Goal: Information Seeking & Learning: Learn about a topic

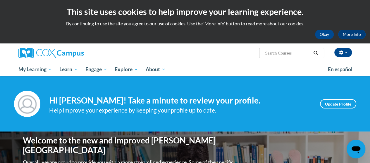
click at [151, 108] on div "Help improve your experience by keeping your profile up to date." at bounding box center [180, 111] width 262 height 10
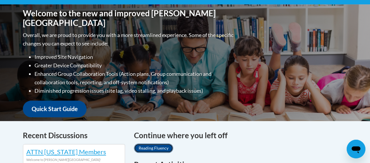
click at [160, 144] on link "Reading Fluency" at bounding box center [153, 148] width 39 height 9
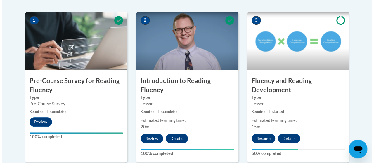
scroll to position [253, 0]
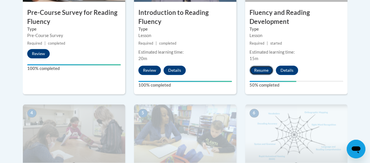
click at [261, 67] on button "Resume" at bounding box center [261, 70] width 24 height 9
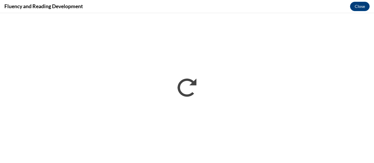
scroll to position [0, 0]
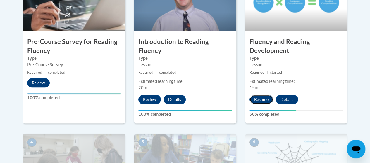
click at [267, 95] on button "Resume" at bounding box center [261, 99] width 24 height 9
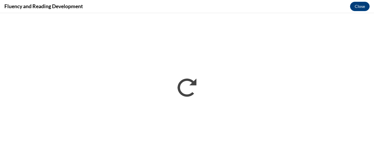
scroll to position [224, 0]
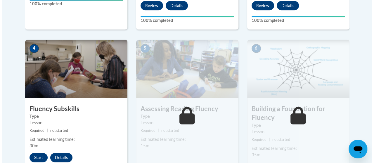
scroll to position [380, 0]
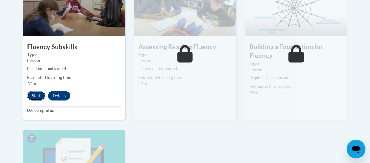
click at [34, 98] on button "Start" at bounding box center [36, 95] width 18 height 9
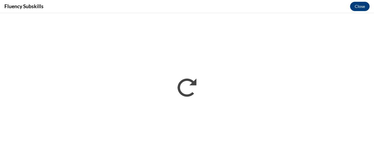
scroll to position [0, 0]
click at [358, 4] on button "Close" at bounding box center [360, 6] width 20 height 9
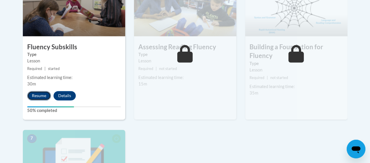
click at [45, 98] on button "Resume" at bounding box center [39, 95] width 24 height 9
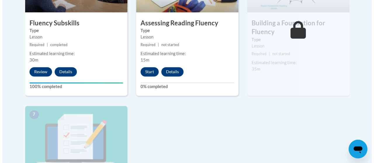
scroll to position [404, 0]
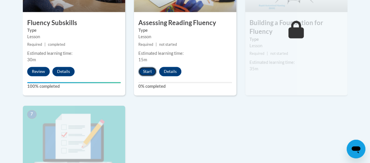
click at [139, 72] on button "Start" at bounding box center [147, 71] width 18 height 9
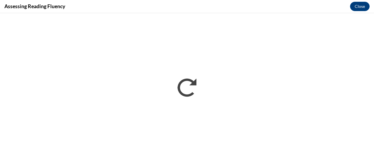
scroll to position [0, 0]
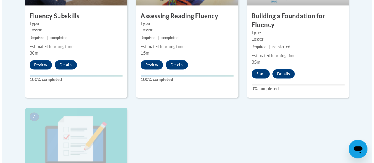
scroll to position [411, 0]
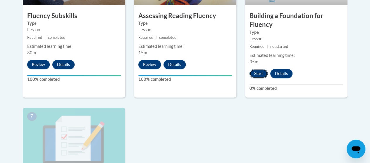
click at [261, 70] on button "Start" at bounding box center [258, 73] width 18 height 9
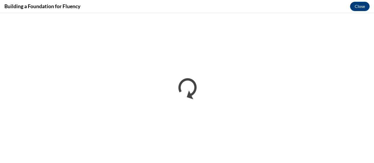
scroll to position [0, 0]
click at [242, 10] on div "Building a Foundation for Fluency Close" at bounding box center [187, 6] width 374 height 13
